Goal: Task Accomplishment & Management: Complete application form

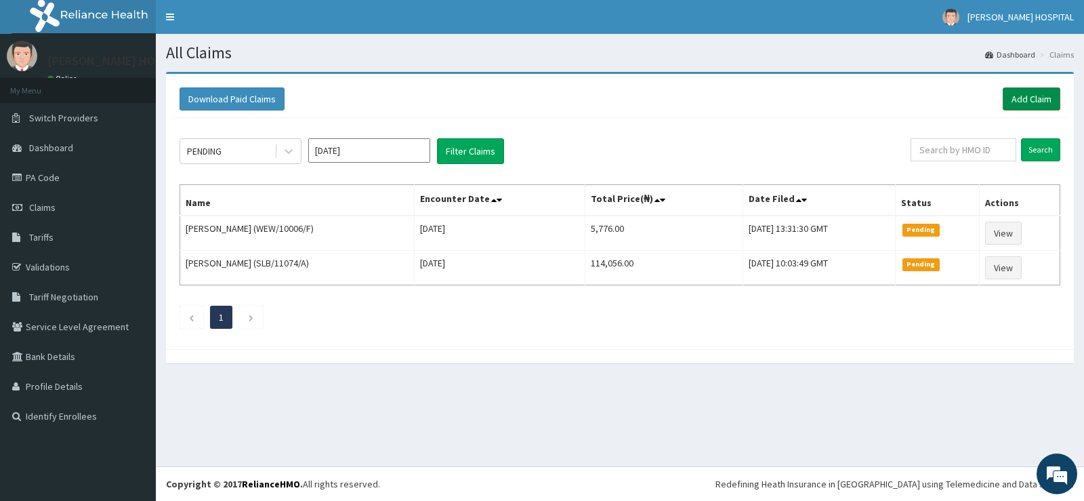
click at [1028, 102] on link "Add Claim" at bounding box center [1032, 98] width 58 height 23
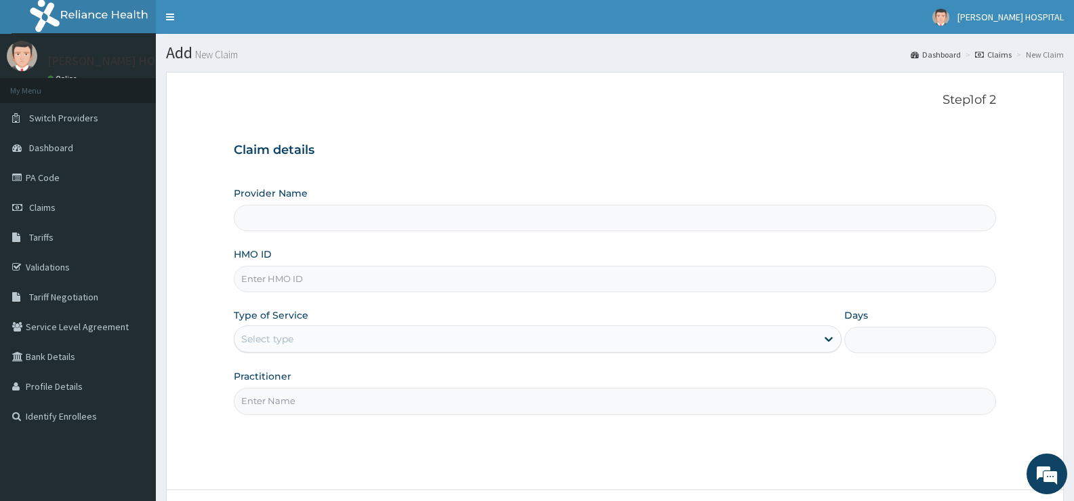
type input "[PERSON_NAME] HOSPITAL"
click at [342, 277] on input "HMO ID" at bounding box center [615, 279] width 763 height 26
paste input "WPL/10036/E"
type input "WPL/10036/E"
click at [338, 309] on div "Type of Service Select type" at bounding box center [537, 330] width 607 height 45
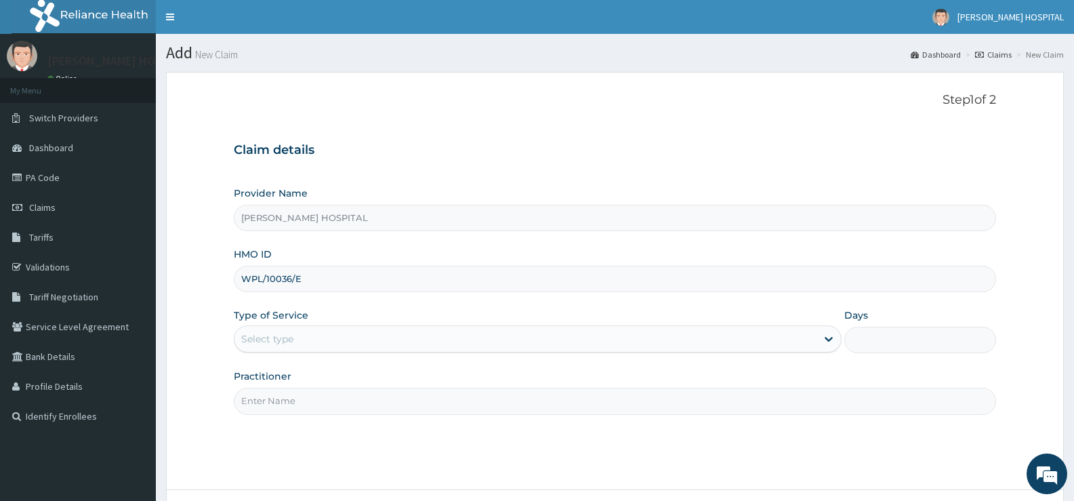
click at [328, 346] on div "Select type" at bounding box center [526, 339] width 582 height 22
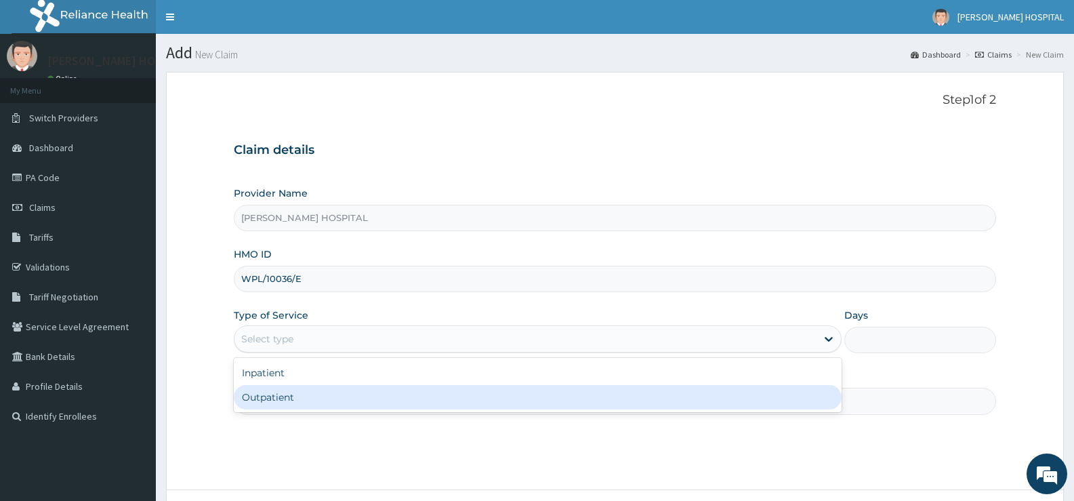
click at [266, 406] on div "Outpatient" at bounding box center [537, 397] width 607 height 24
type input "1"
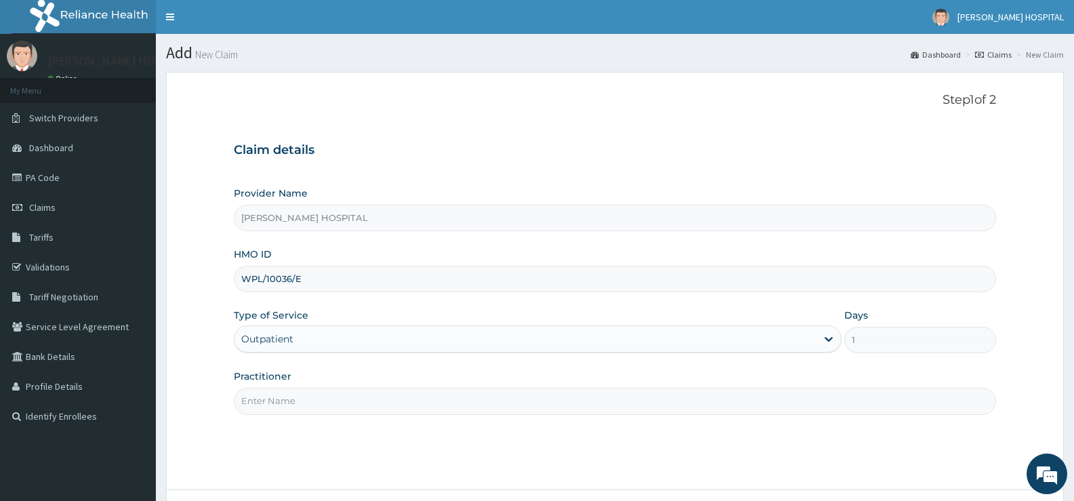
click at [307, 401] on input "Practitioner" at bounding box center [615, 401] width 763 height 26
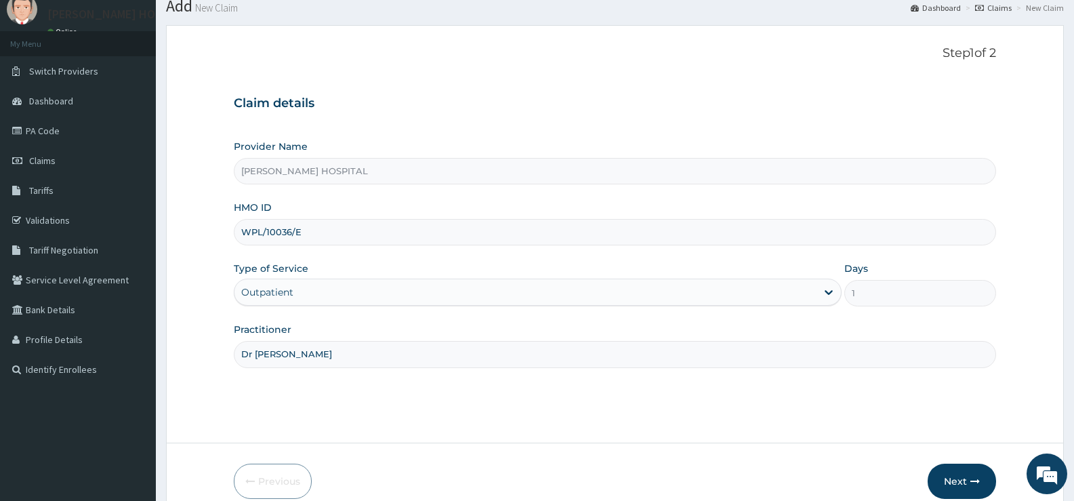
scroll to position [110, 0]
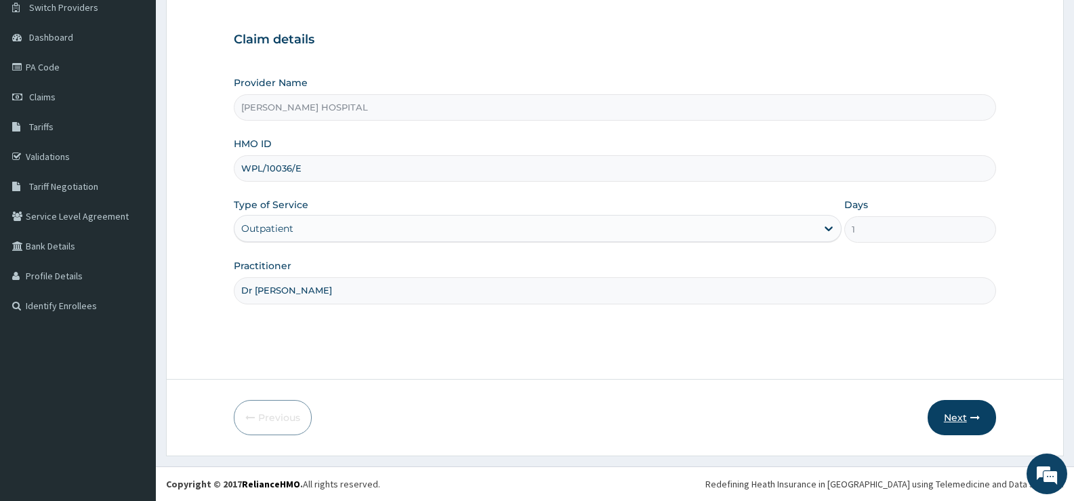
type input "Dr Matthew"
click at [954, 413] on button "Next" at bounding box center [962, 417] width 68 height 35
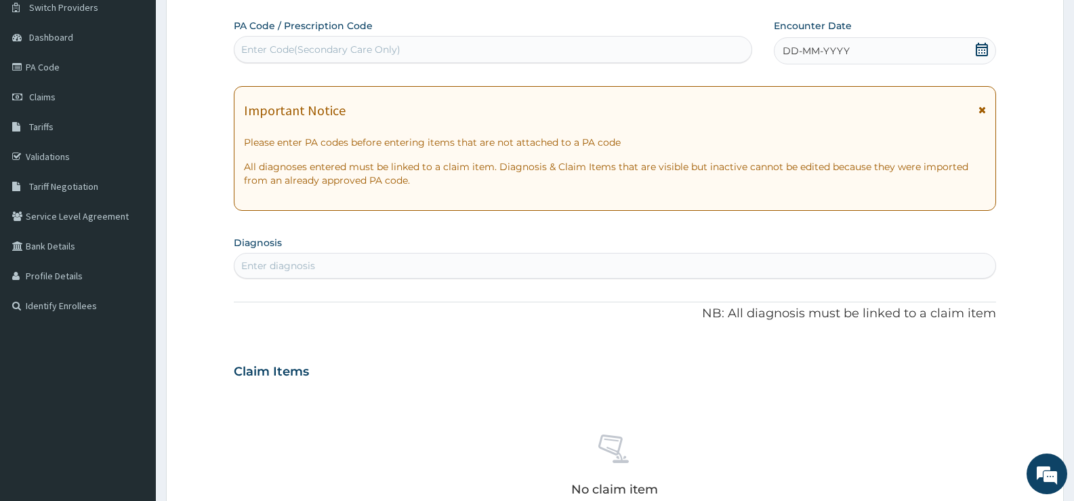
click at [981, 110] on icon at bounding box center [982, 109] width 7 height 9
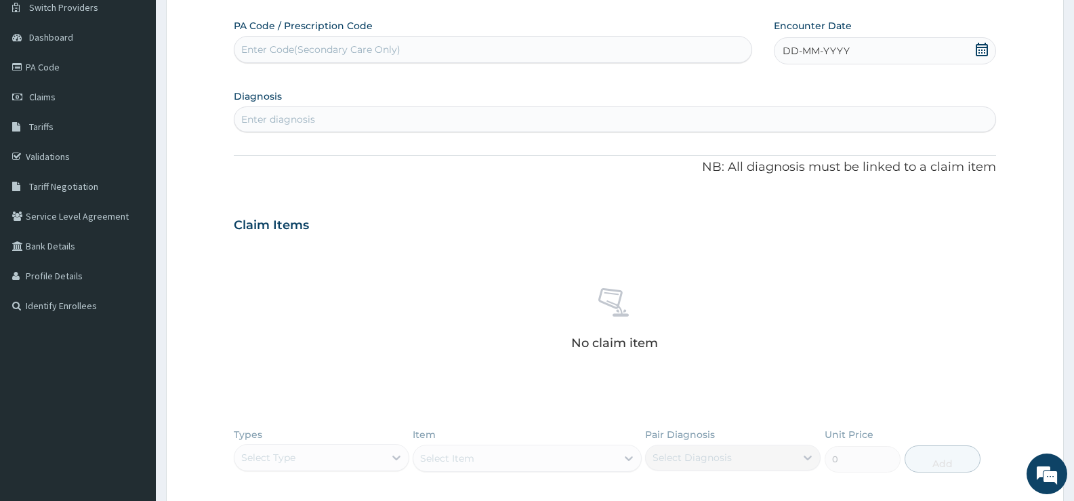
click at [982, 49] on icon at bounding box center [982, 50] width 12 height 14
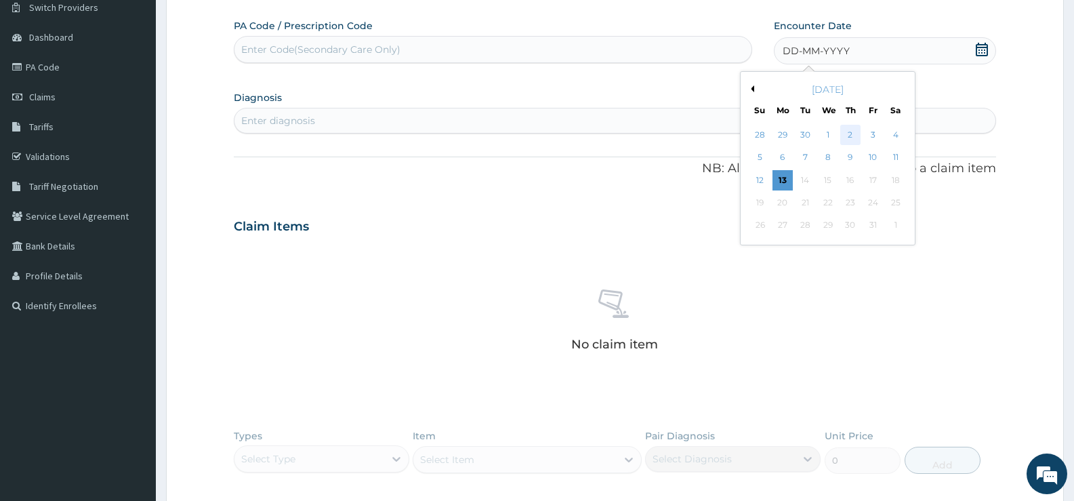
click at [846, 138] on div "2" at bounding box center [850, 135] width 20 height 20
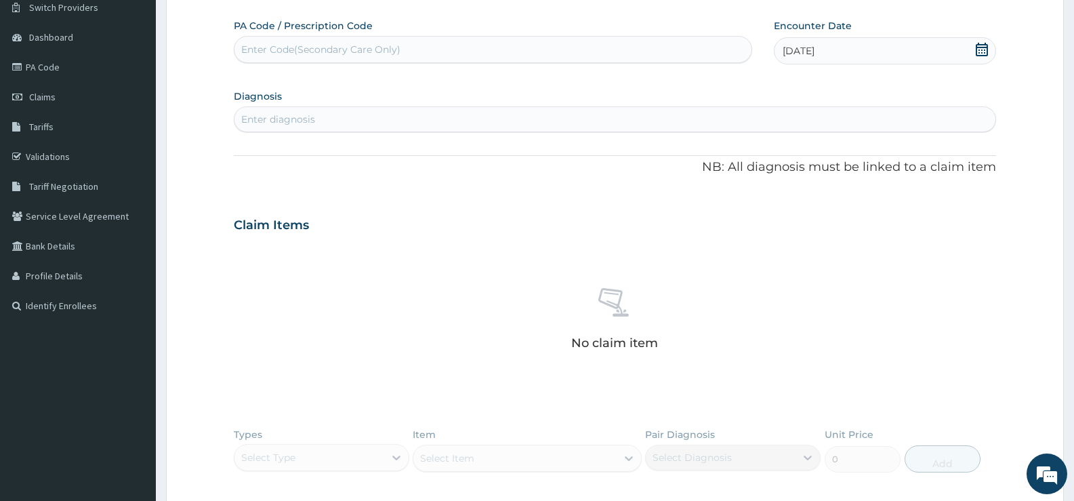
click at [360, 130] on div "Enter diagnosis" at bounding box center [615, 119] width 761 height 22
type input "malaria"
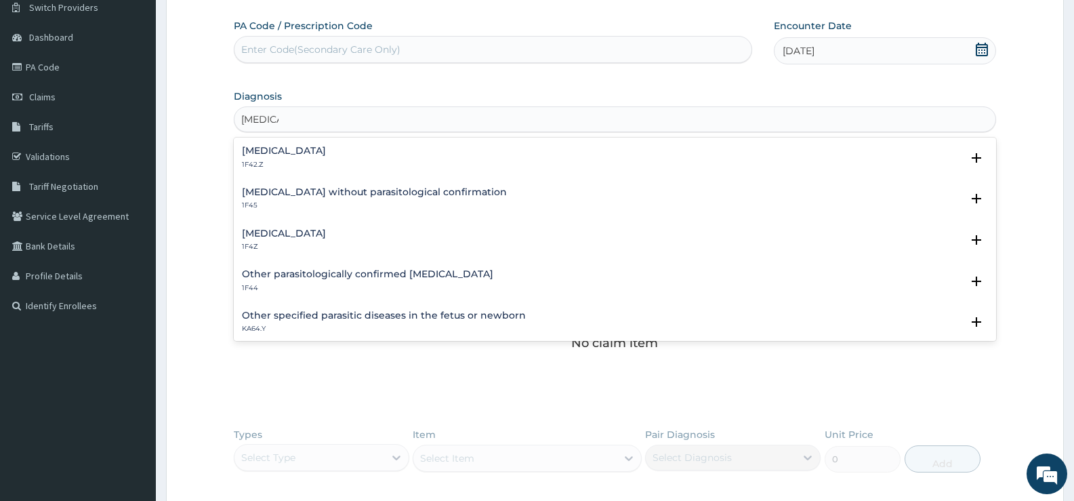
click at [289, 231] on h4 "Malaria, unspecified" at bounding box center [284, 233] width 84 height 10
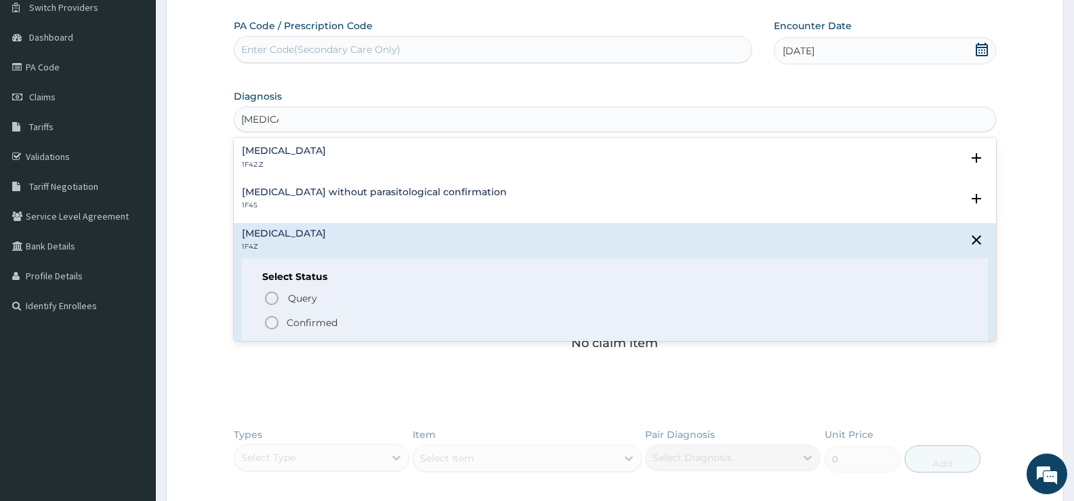
click at [269, 326] on icon "status option filled" at bounding box center [272, 322] width 16 height 16
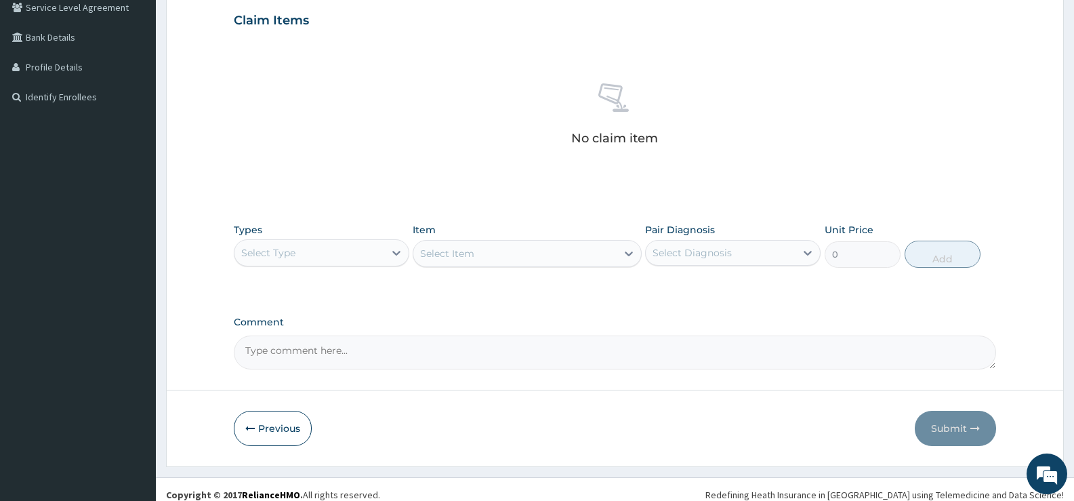
scroll to position [330, 0]
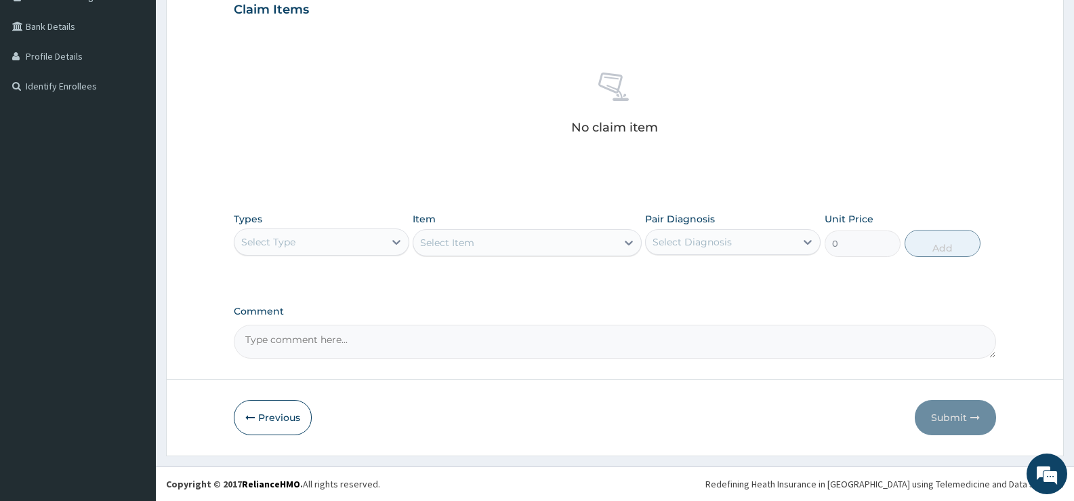
click at [365, 245] on div "Select Type" at bounding box center [310, 242] width 150 height 22
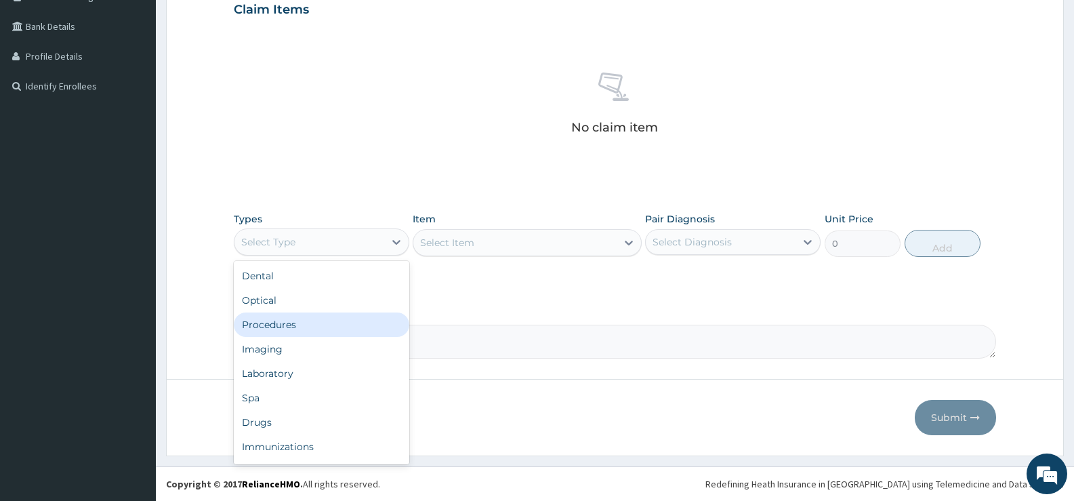
click at [284, 319] on div "Procedures" at bounding box center [322, 324] width 176 height 24
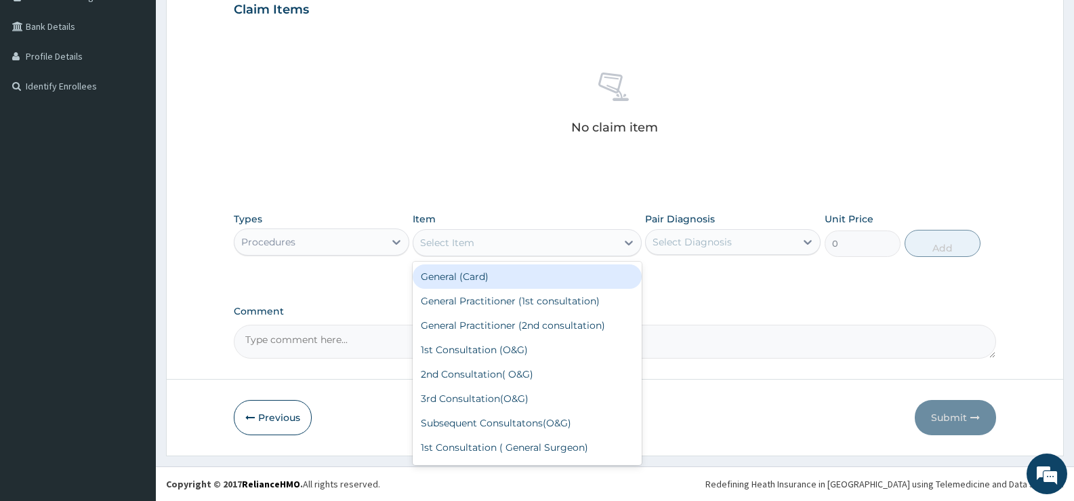
click at [559, 246] on div "Select Item" at bounding box center [514, 243] width 203 height 22
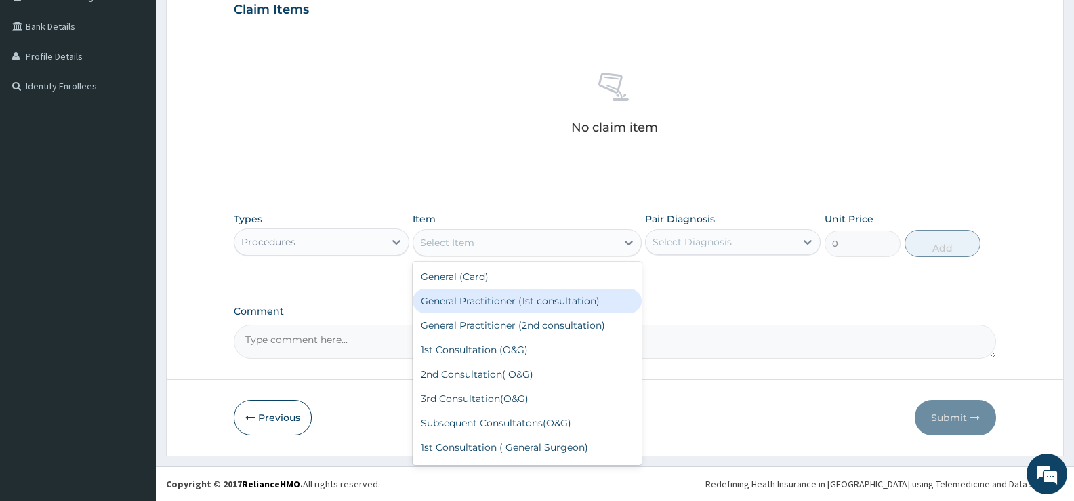
click at [499, 305] on div "General Practitioner (1st consultation)" at bounding box center [527, 301] width 228 height 24
type input "2500"
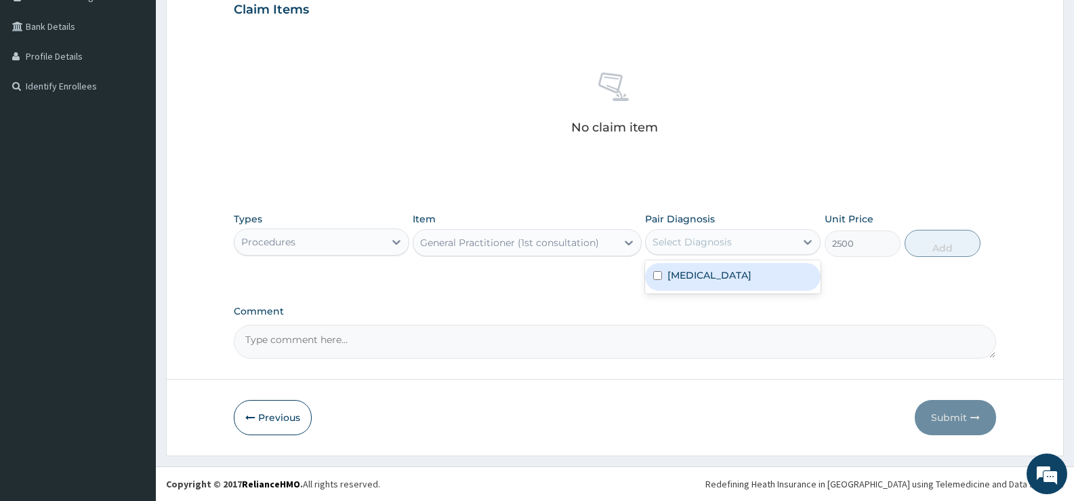
click at [689, 244] on div "Select Diagnosis" at bounding box center [692, 242] width 79 height 14
click at [659, 276] on input "checkbox" at bounding box center [657, 275] width 9 height 9
checkbox input "true"
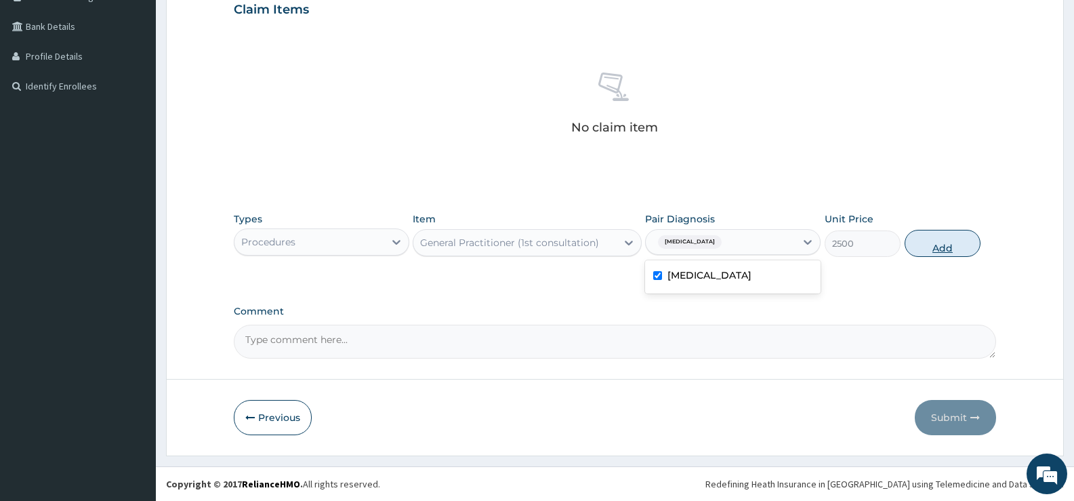
click at [947, 251] on button "Add" at bounding box center [943, 243] width 76 height 27
type input "0"
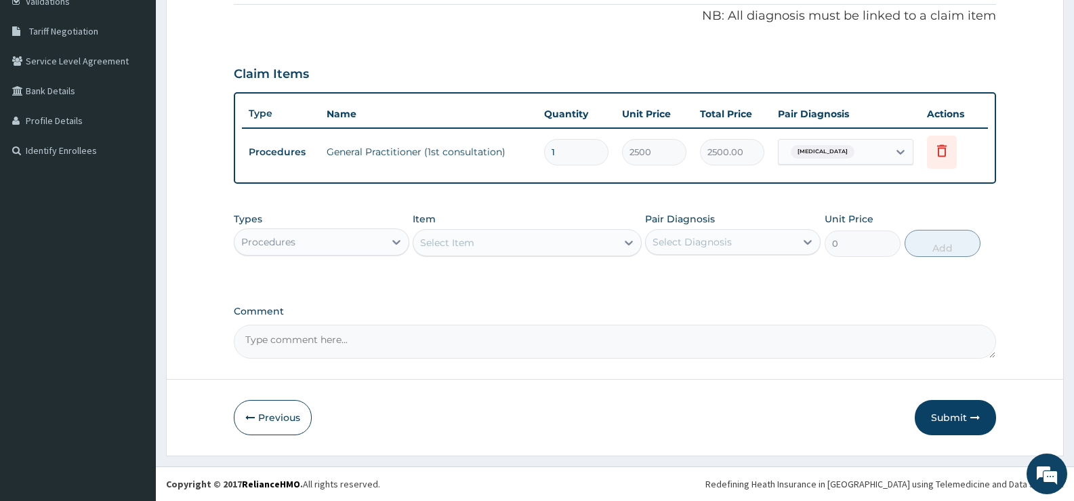
scroll to position [266, 0]
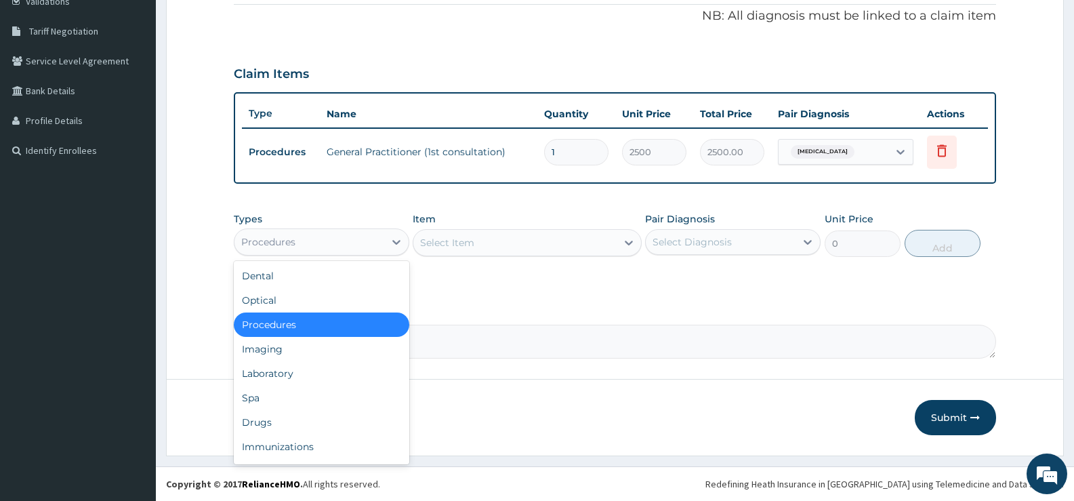
click at [383, 232] on div "Procedures" at bounding box center [310, 242] width 150 height 22
click at [274, 379] on div "Laboratory" at bounding box center [322, 373] width 176 height 24
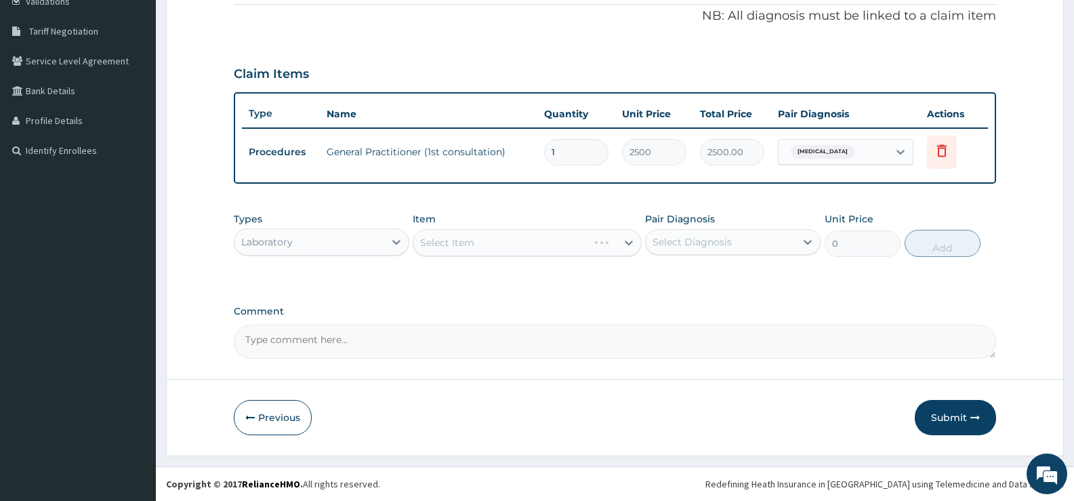
click at [368, 248] on div "Laboratory" at bounding box center [310, 242] width 150 height 22
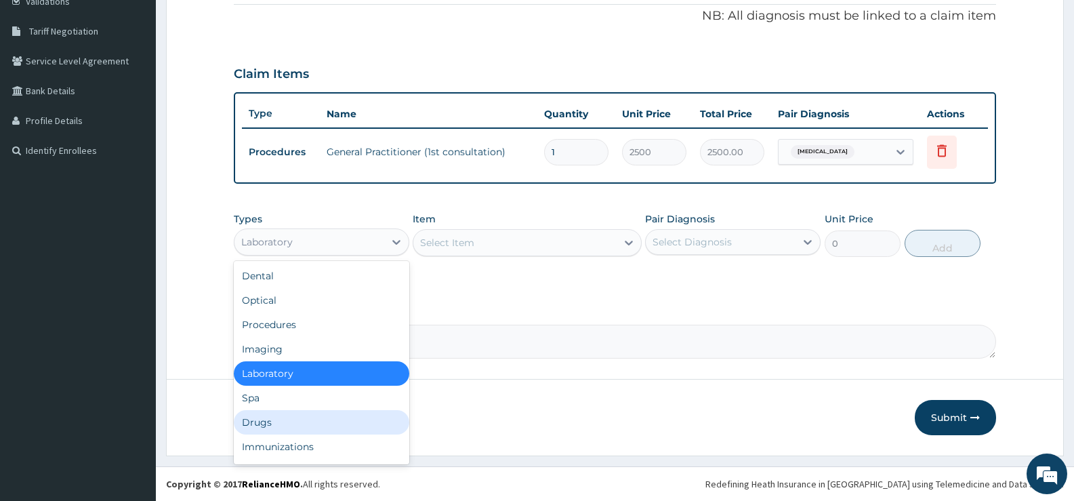
click at [263, 420] on div "Drugs" at bounding box center [322, 422] width 176 height 24
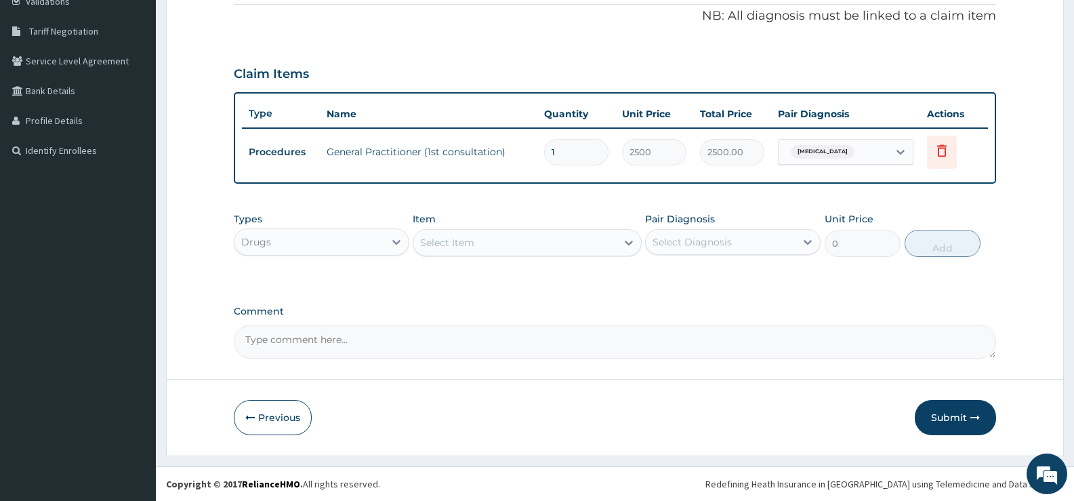
click at [559, 245] on div "Select Item" at bounding box center [514, 243] width 203 height 22
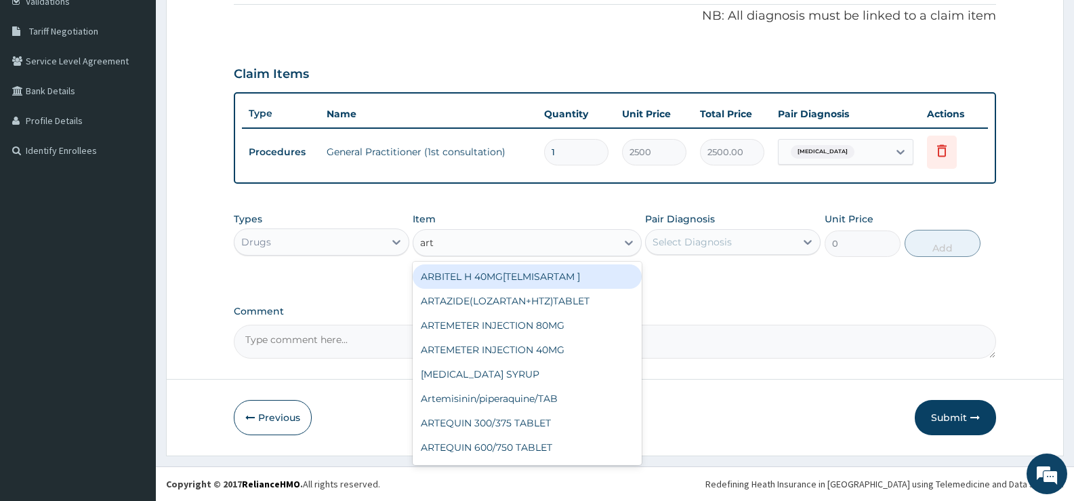
type input "arte"
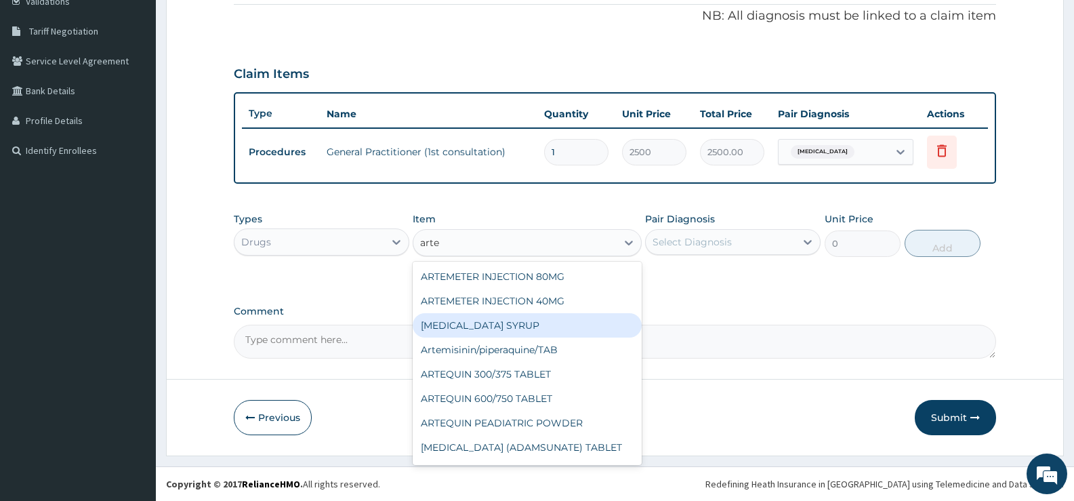
click at [542, 315] on div "ARTEMETHER SYRUP" at bounding box center [527, 325] width 228 height 24
type input "1008"
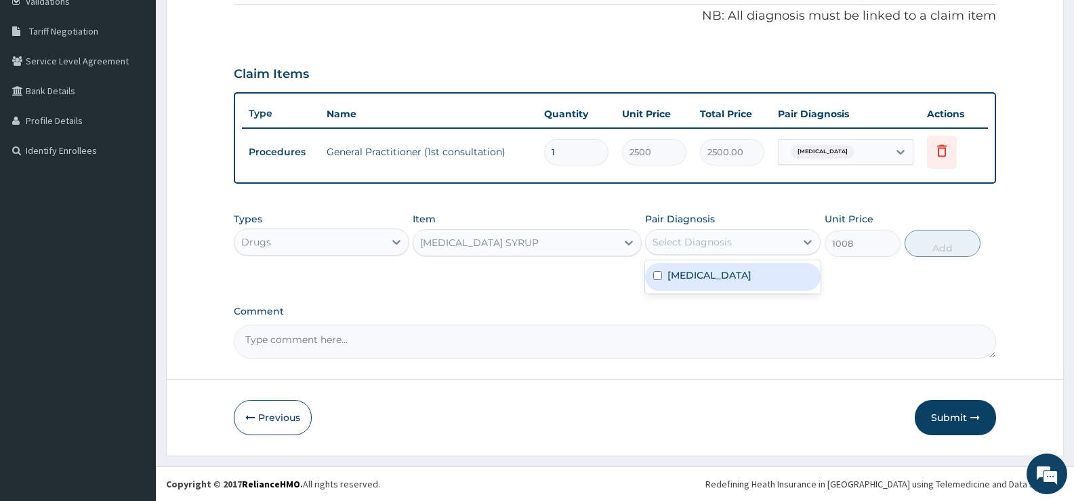
click at [718, 242] on div "Select Diagnosis" at bounding box center [692, 242] width 79 height 14
click at [659, 274] on input "checkbox" at bounding box center [657, 275] width 9 height 9
checkbox input "true"
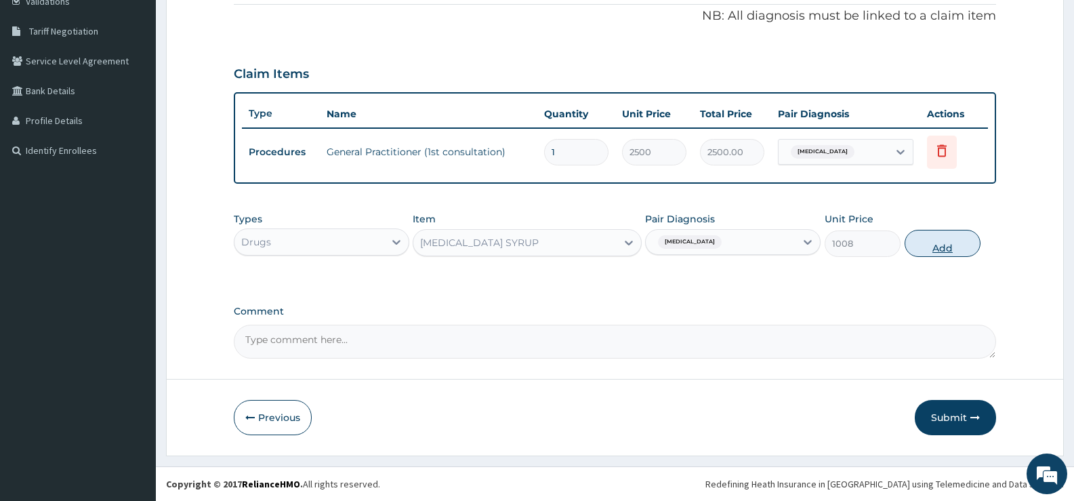
click at [949, 247] on button "Add" at bounding box center [943, 243] width 76 height 27
type input "0"
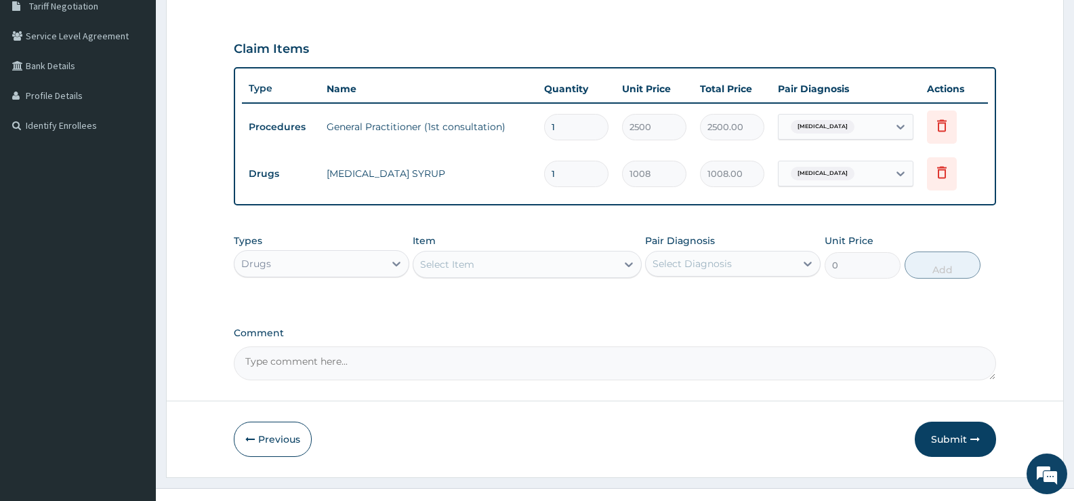
scroll to position [312, 0]
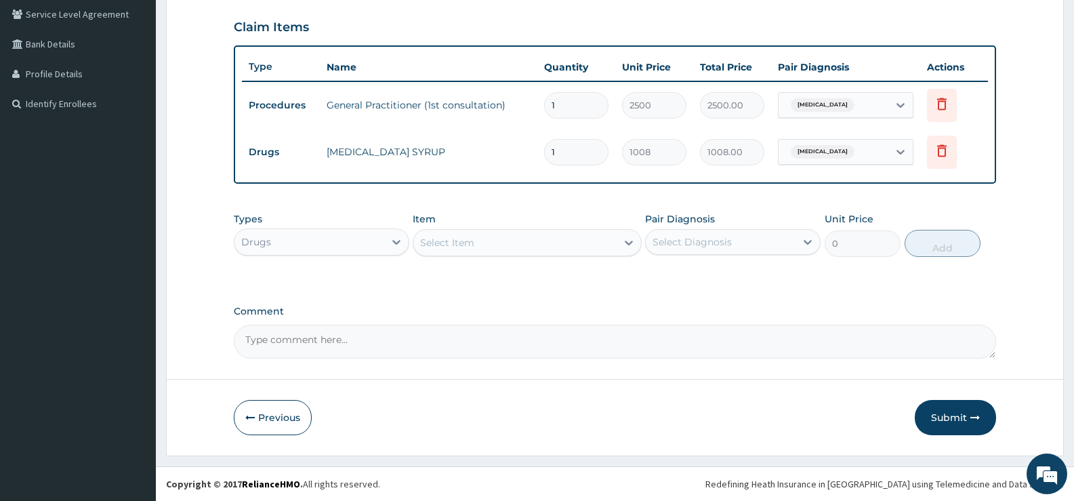
click at [577, 243] on div "Select Item" at bounding box center [514, 243] width 203 height 22
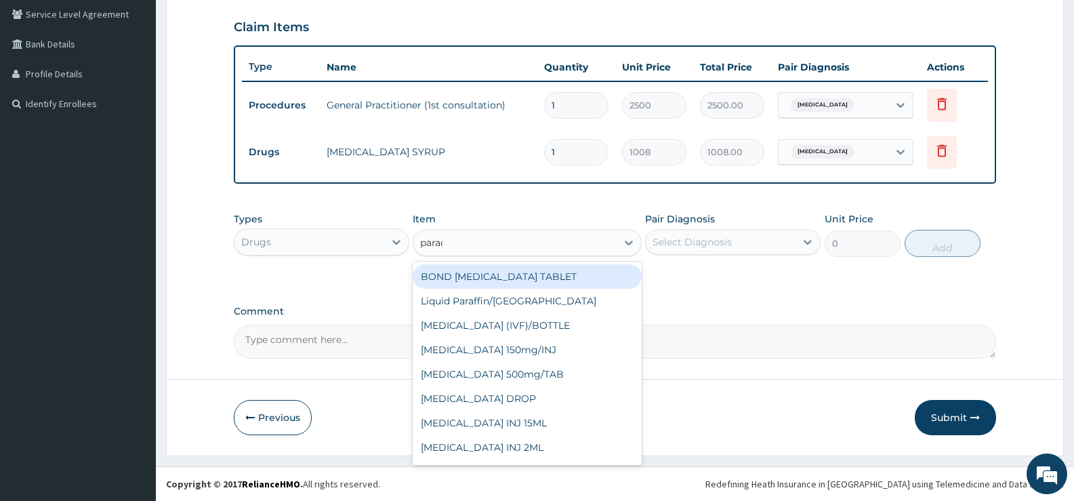
type input "parace"
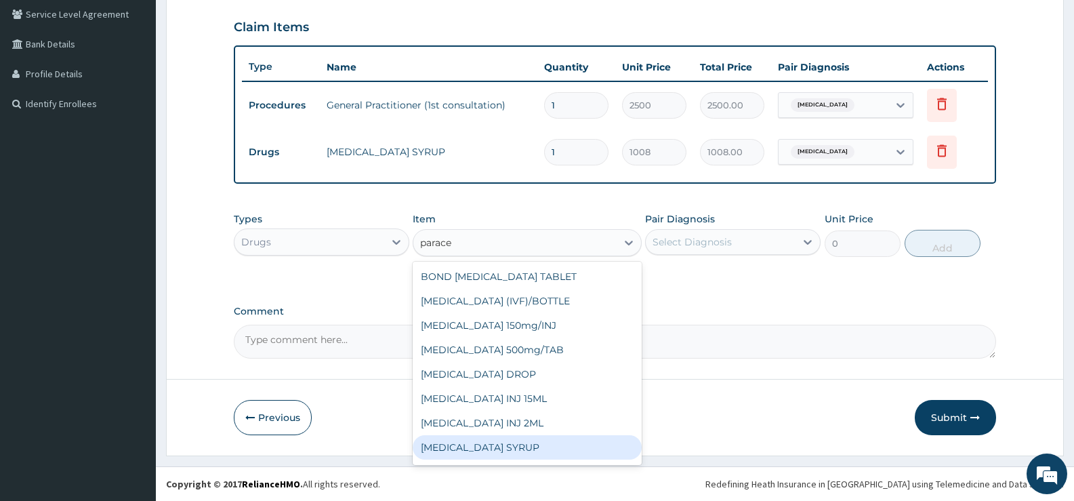
click at [476, 441] on div "PARACETAMOL SYRUP" at bounding box center [527, 447] width 228 height 24
type input "315"
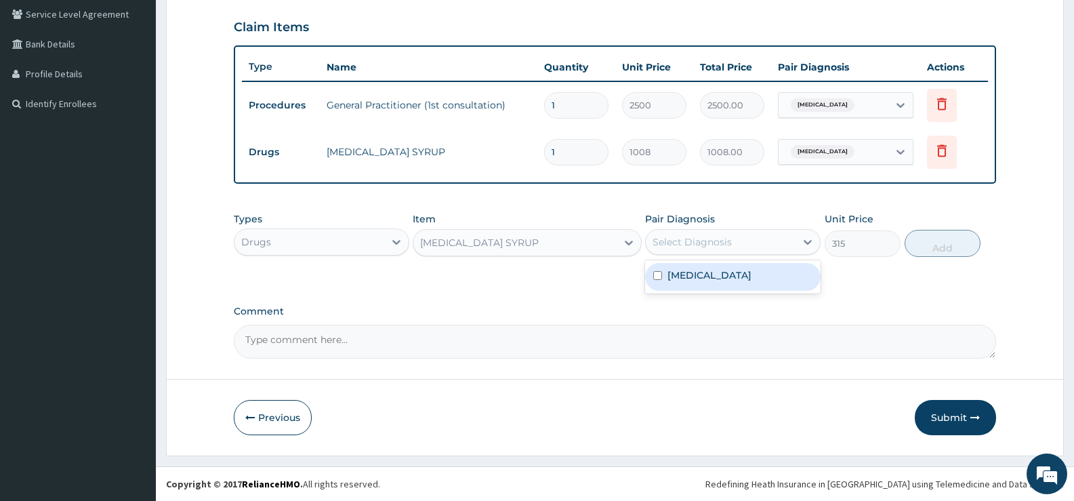
click at [714, 245] on div "Select Diagnosis" at bounding box center [692, 242] width 79 height 14
click at [654, 278] on input "checkbox" at bounding box center [657, 275] width 9 height 9
checkbox input "true"
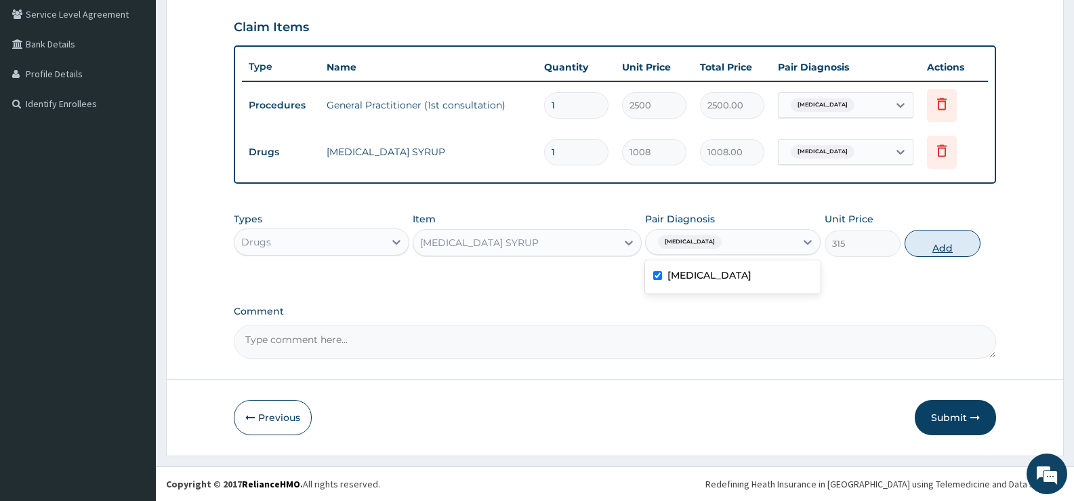
click at [937, 243] on button "Add" at bounding box center [943, 243] width 76 height 27
type input "0"
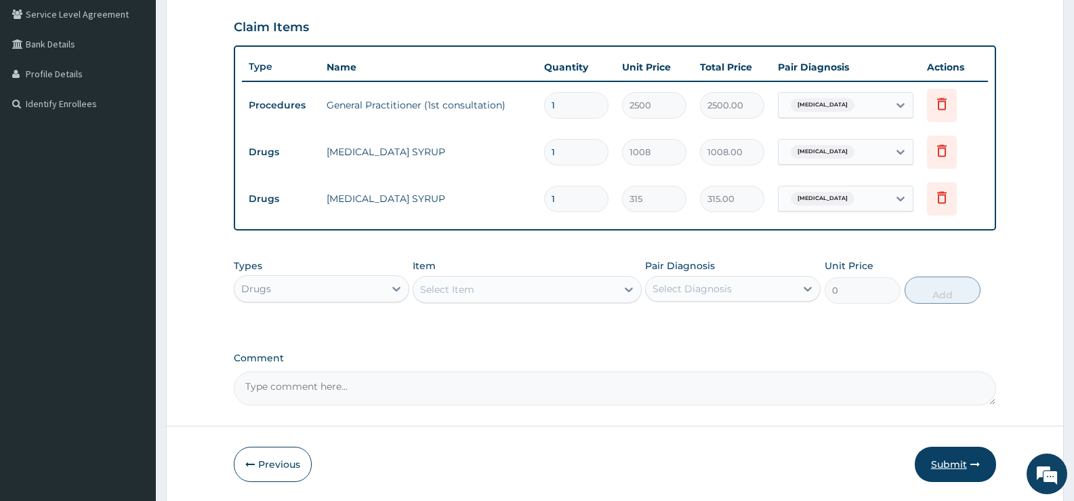
click at [941, 465] on button "Submit" at bounding box center [955, 464] width 81 height 35
